Goal: Transaction & Acquisition: Purchase product/service

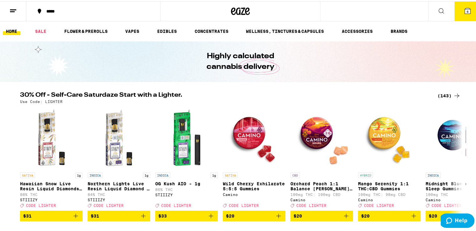
click at [447, 92] on div "(143)" at bounding box center [449, 95] width 23 height 8
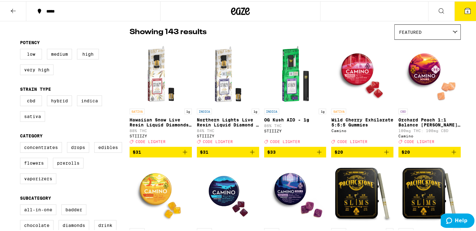
scroll to position [49, 0]
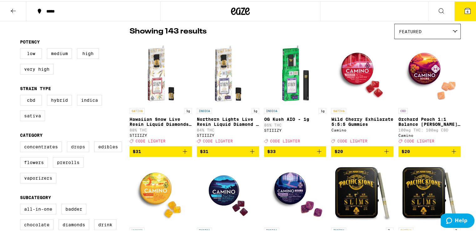
click at [75, 151] on label "Drops" at bounding box center [78, 145] width 22 height 11
click at [22, 142] on input "Drops" at bounding box center [21, 141] width 0 height 0
checkbox input "true"
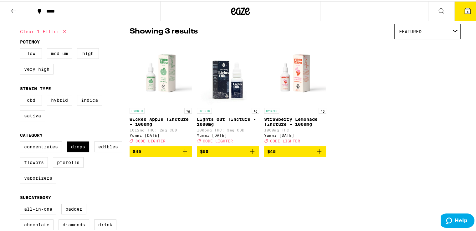
click at [110, 125] on div "CBD Hybrid Indica Sativa" at bounding box center [75, 109] width 110 height 31
click at [95, 150] on label "Edibles" at bounding box center [108, 145] width 28 height 11
click at [22, 142] on input "Edibles" at bounding box center [21, 141] width 0 height 0
checkbox input "true"
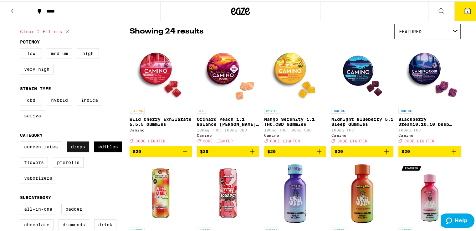
click at [80, 149] on label "Drops" at bounding box center [78, 145] width 22 height 11
click at [22, 142] on input "Drops" at bounding box center [21, 141] width 0 height 0
checkbox input "false"
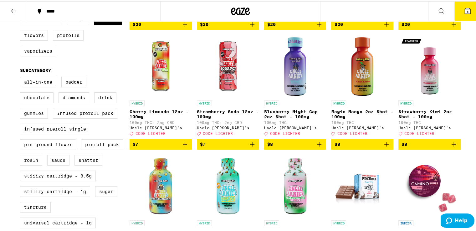
scroll to position [174, 0]
